Goal: Task Accomplishment & Management: Complete application form

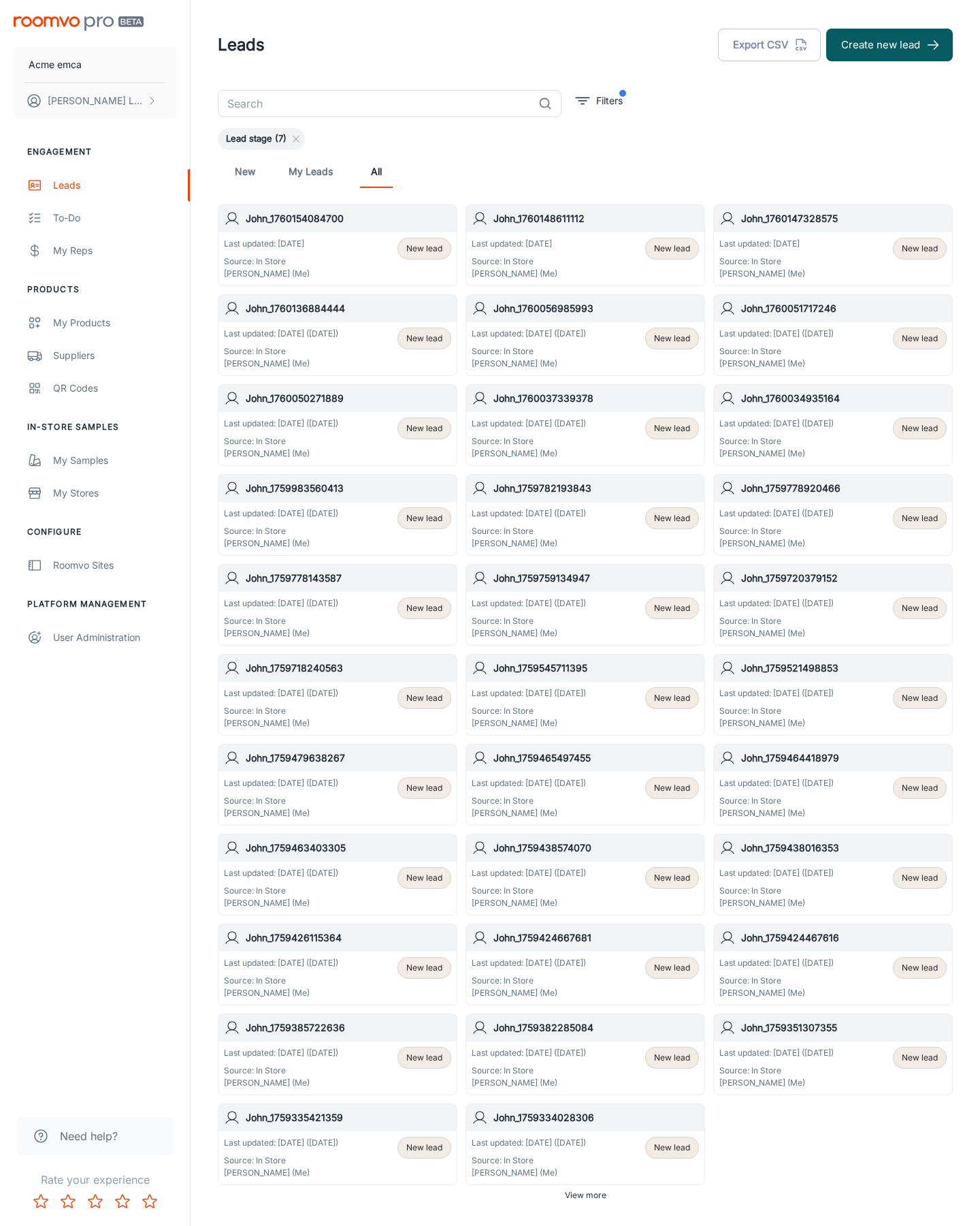
click at [890, 45] on button "Create new lead" at bounding box center [889, 45] width 127 height 33
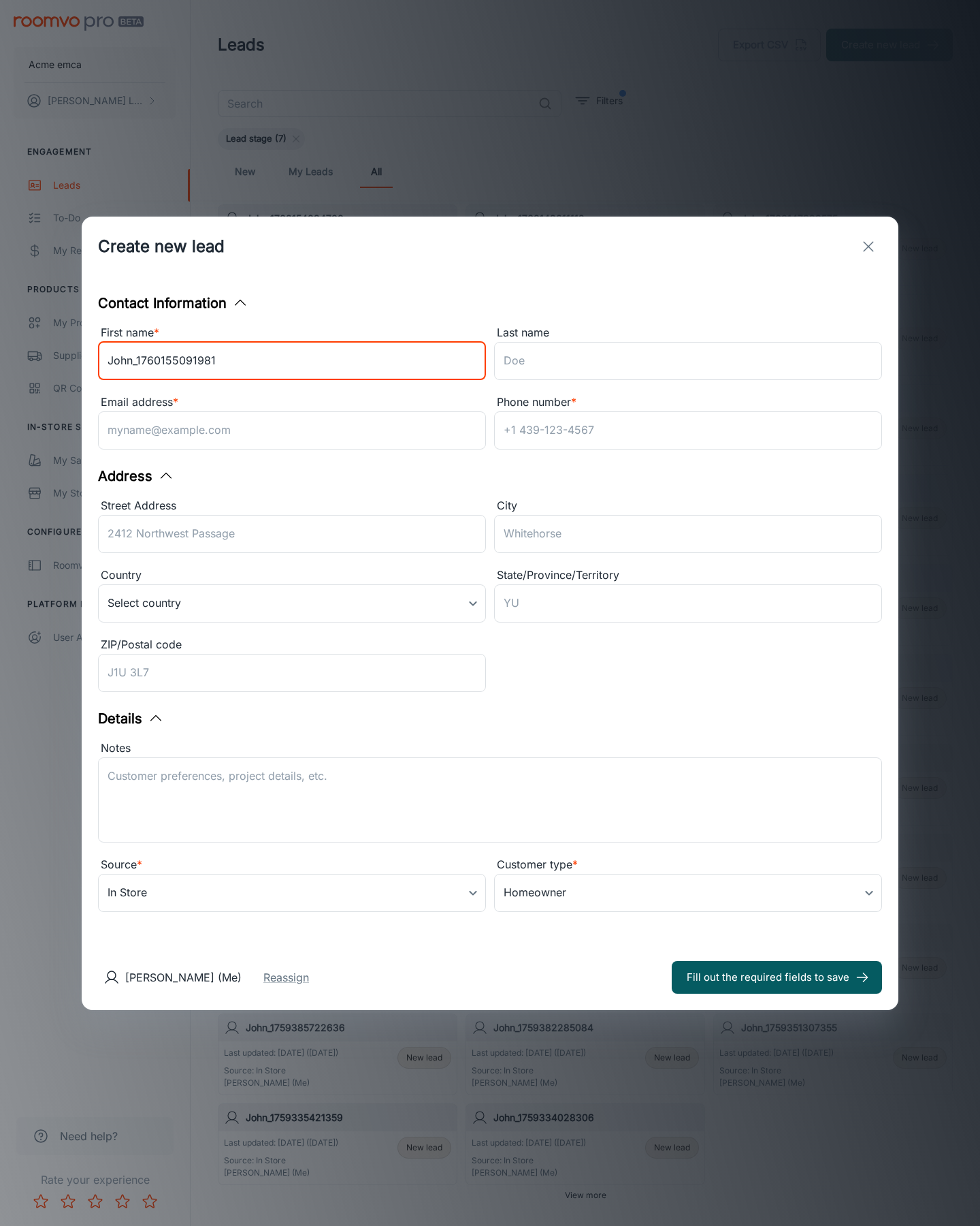
type input "John_1760155091981"
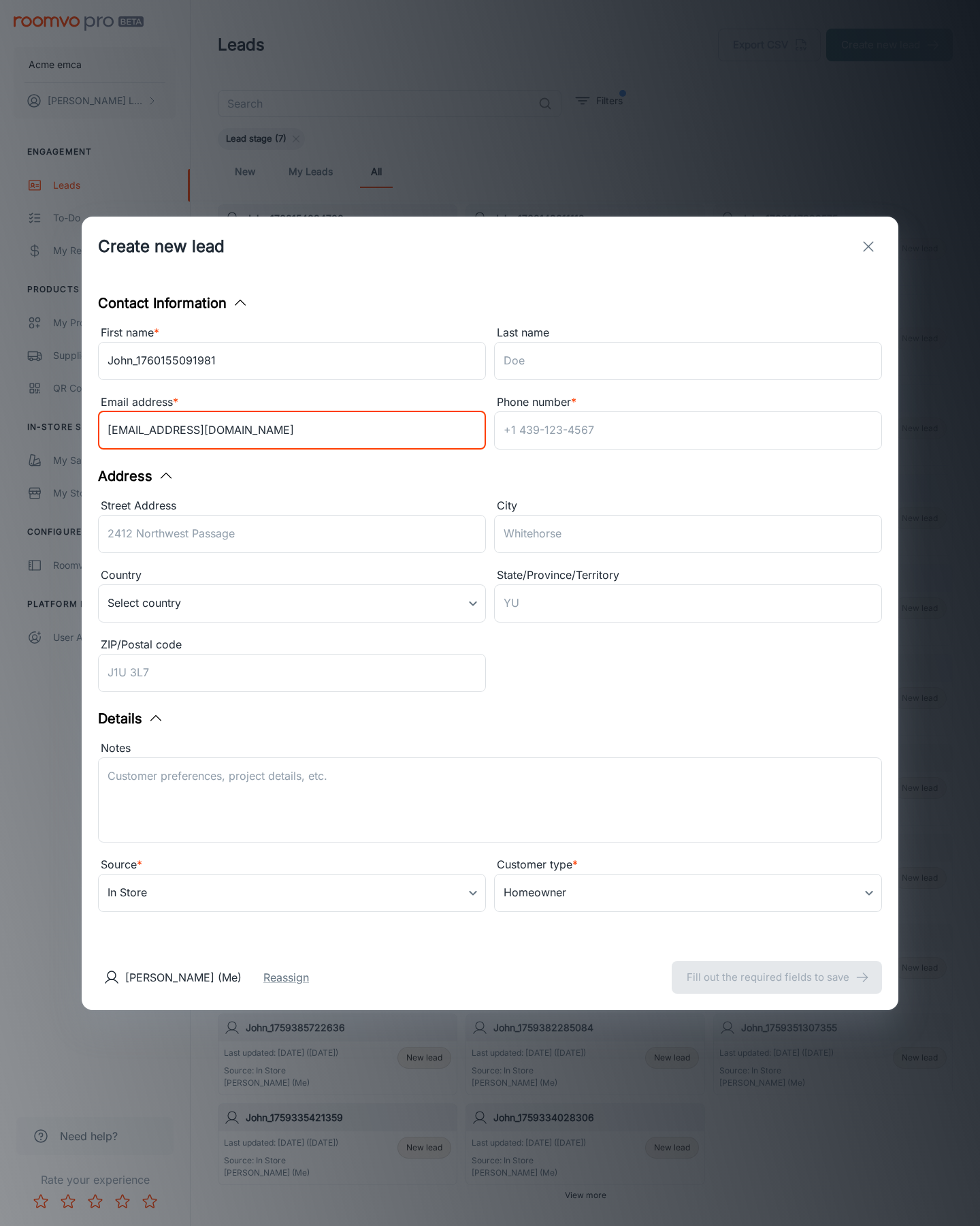
type input "[EMAIL_ADDRESS][DOMAIN_NAME]"
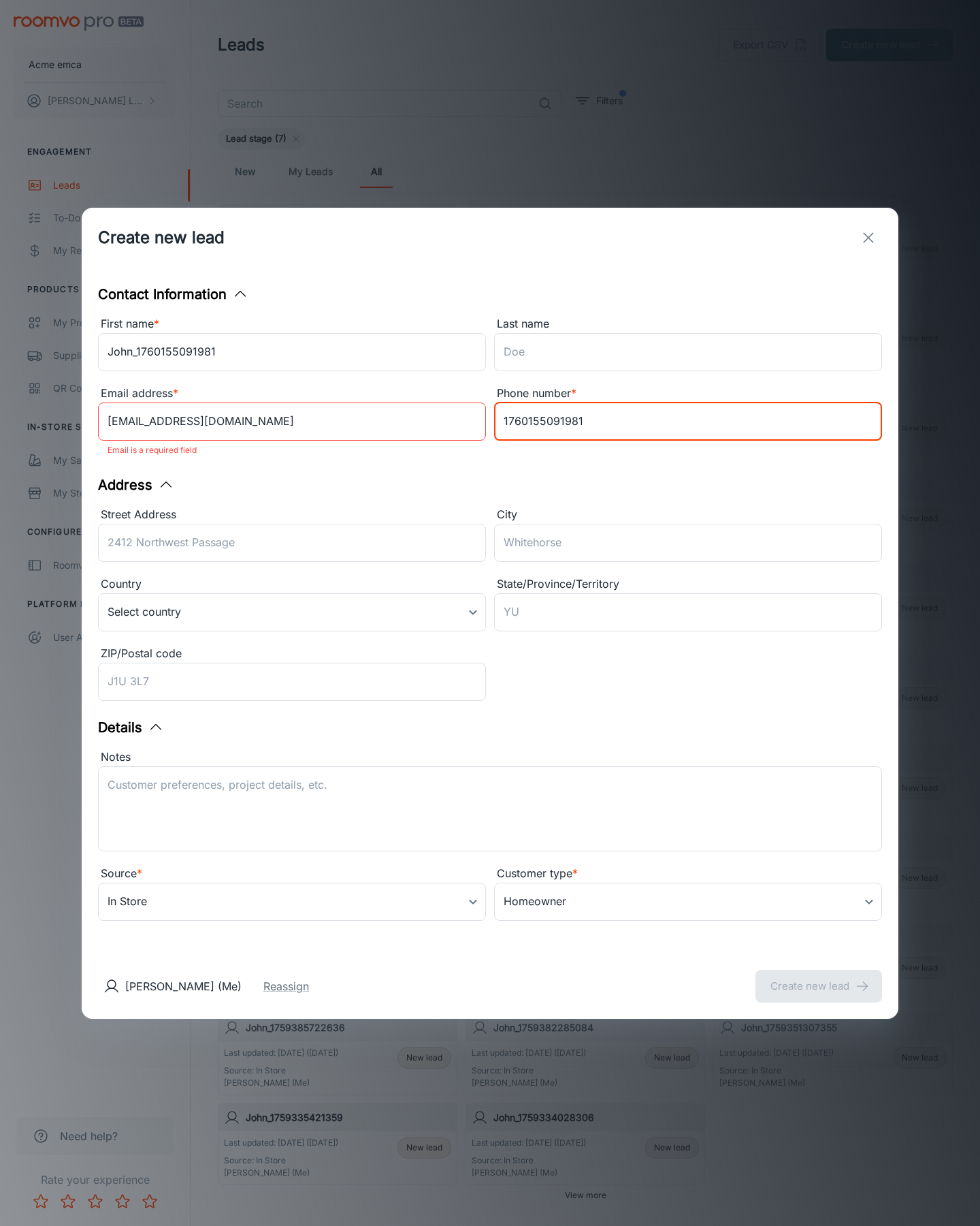
type input "1760155091981"
click at [819, 976] on button "Create new lead" at bounding box center [818, 986] width 127 height 33
